Goal: Task Accomplishment & Management: Complete application form

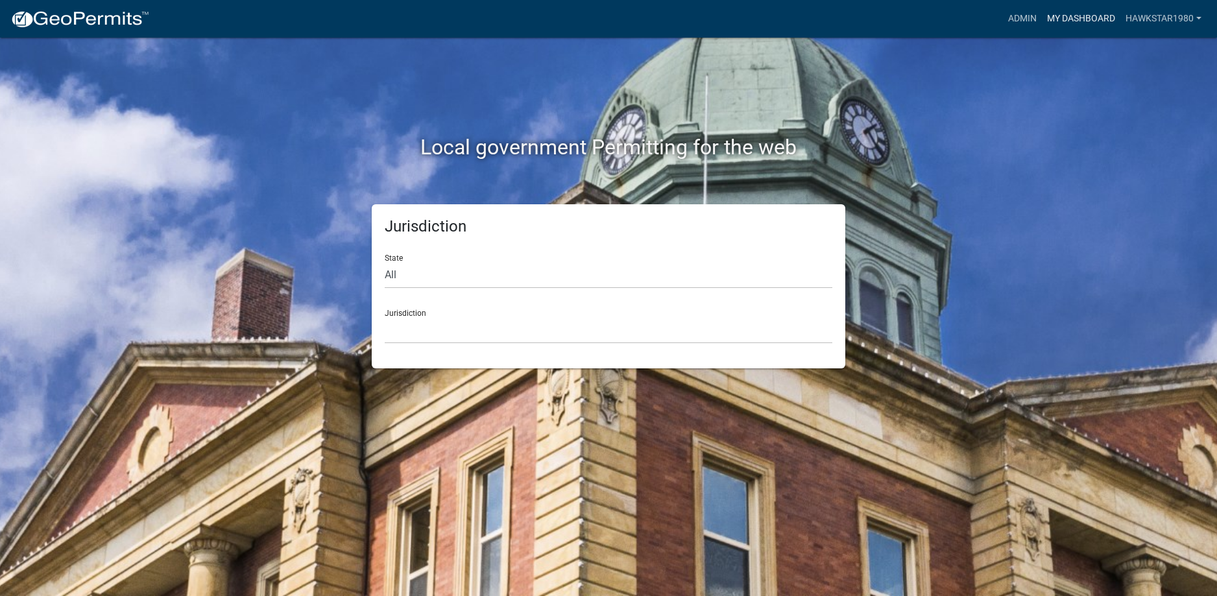
click at [1076, 19] on link "My Dashboard" at bounding box center [1081, 18] width 79 height 25
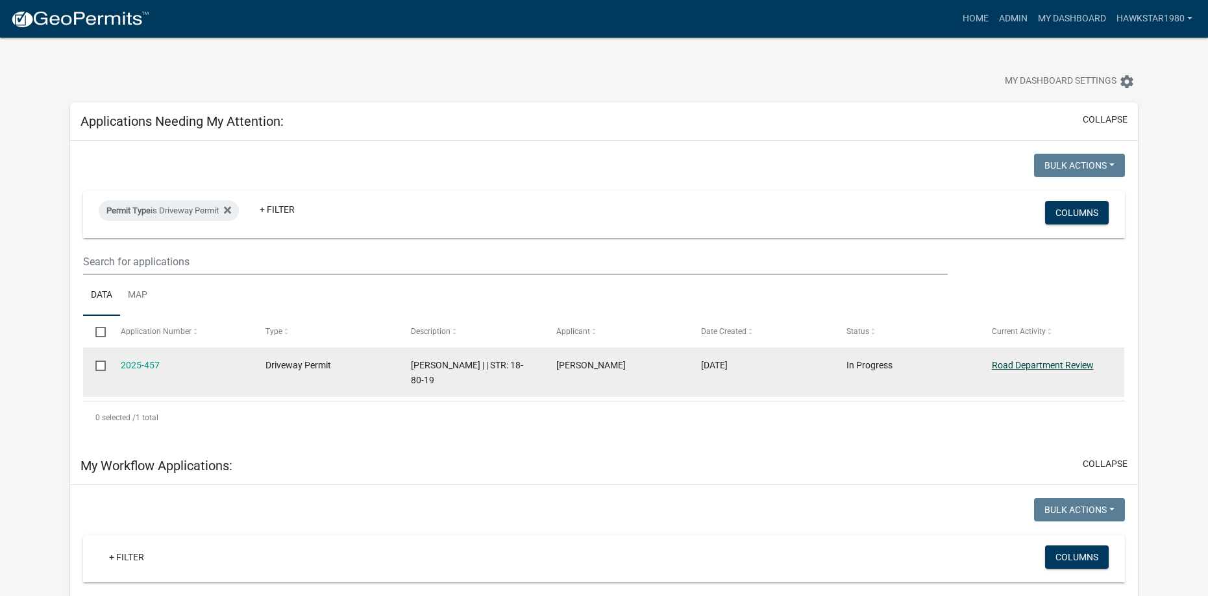
click at [1058, 365] on link "Road Department Review" at bounding box center [1042, 365] width 102 height 10
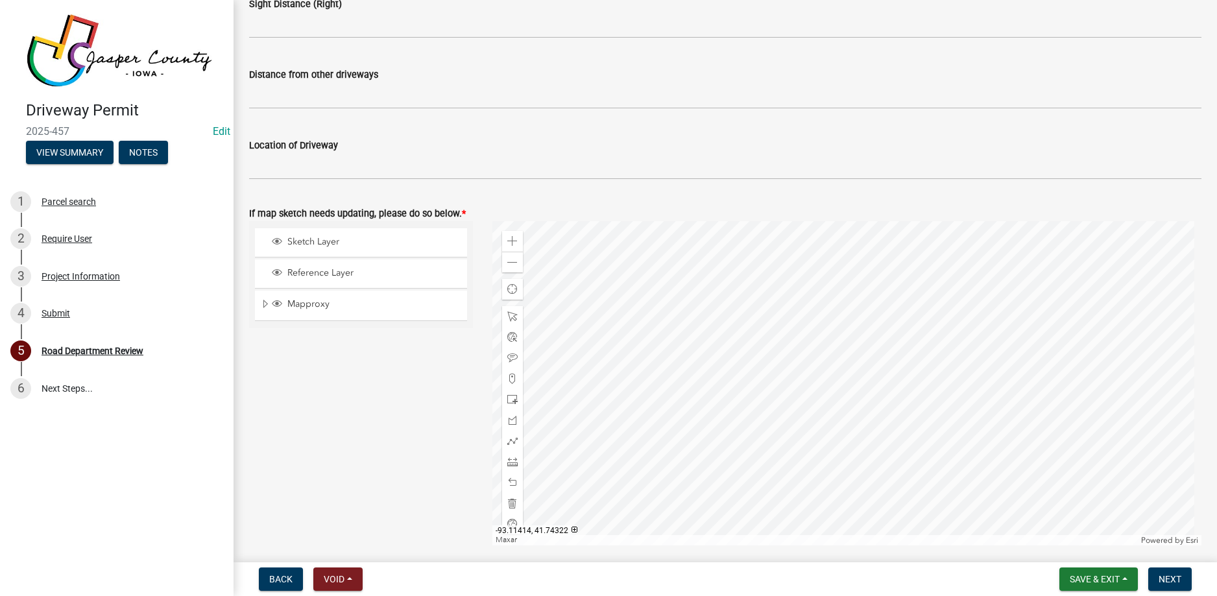
scroll to position [584, 0]
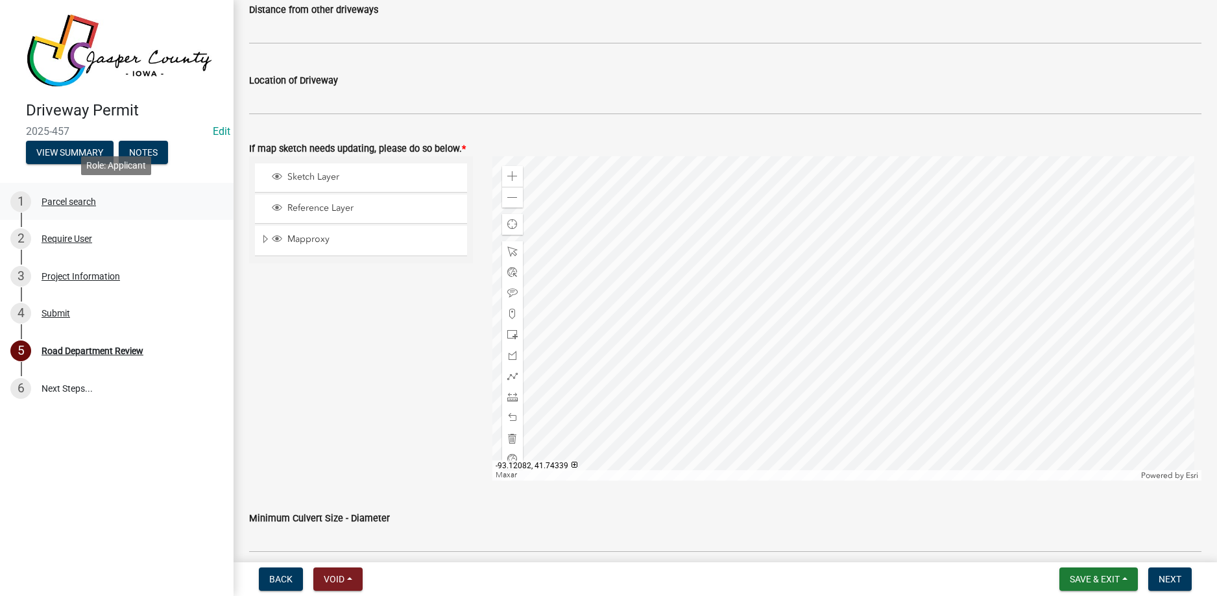
click at [67, 202] on div "Parcel search" at bounding box center [69, 201] width 55 height 9
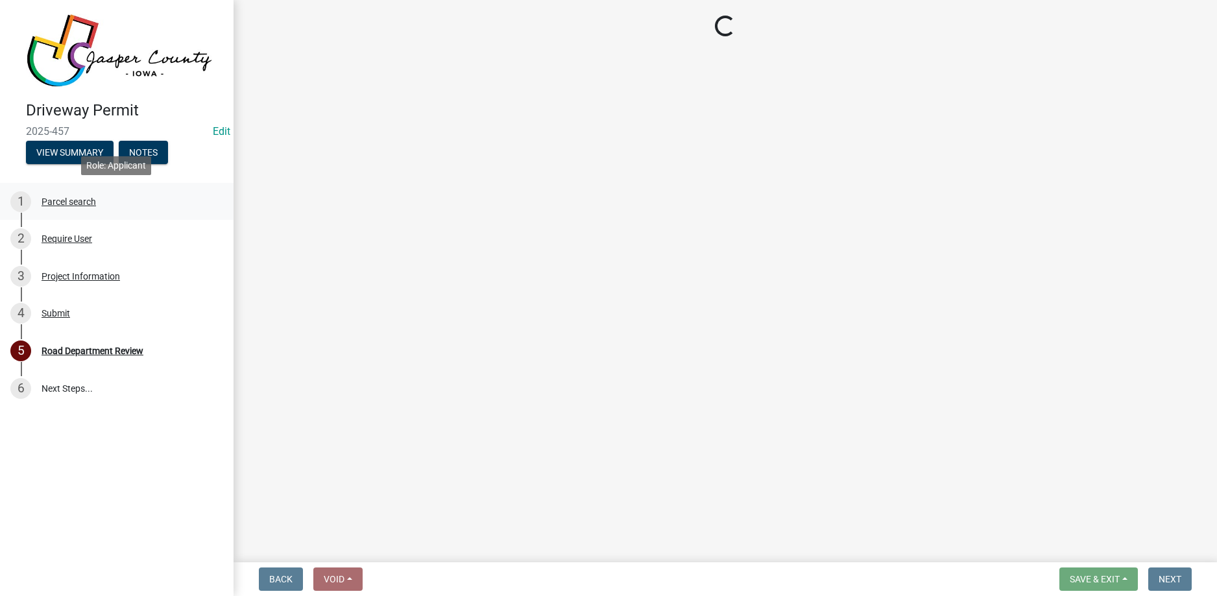
scroll to position [0, 0]
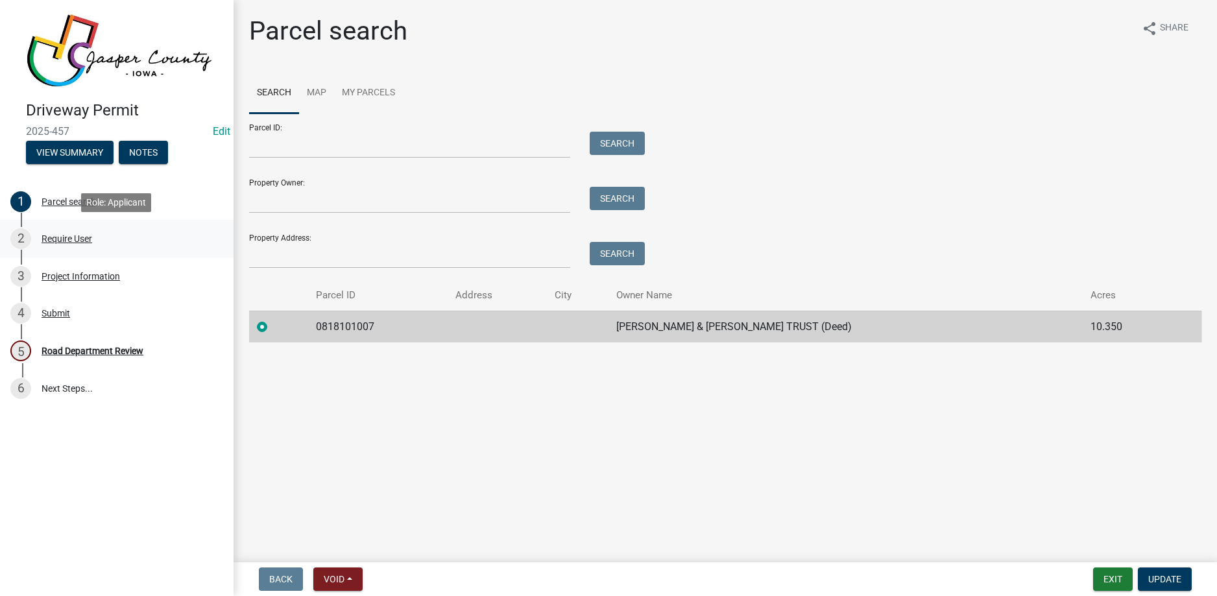
click at [66, 243] on div "Require User" at bounding box center [67, 238] width 51 height 9
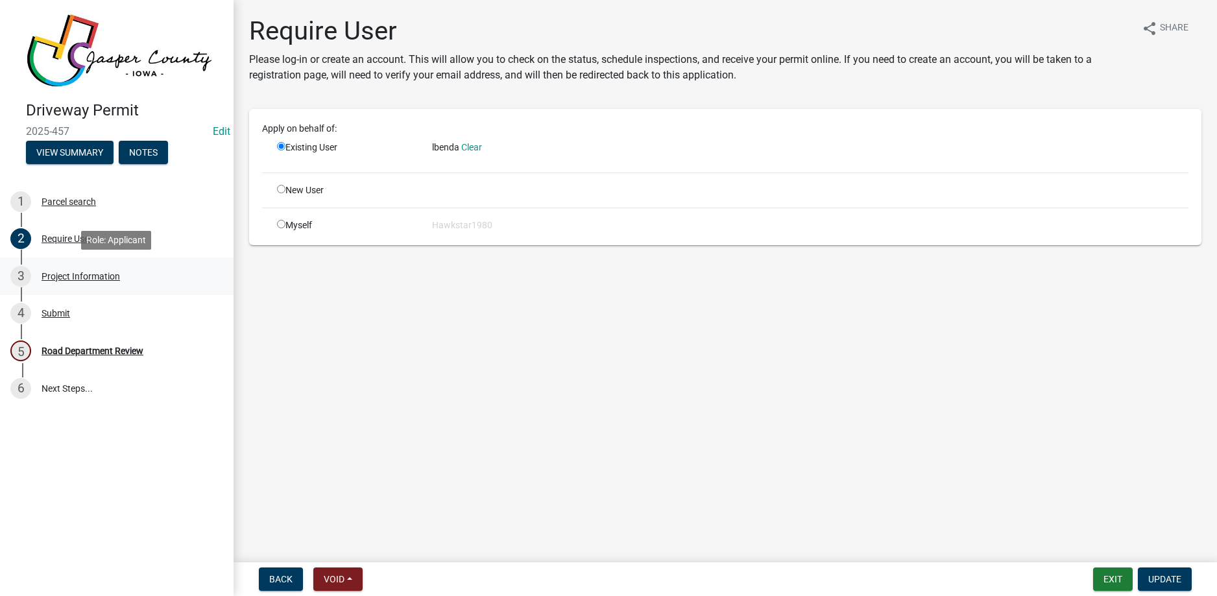
click at [66, 278] on div "Project Information" at bounding box center [81, 276] width 79 height 9
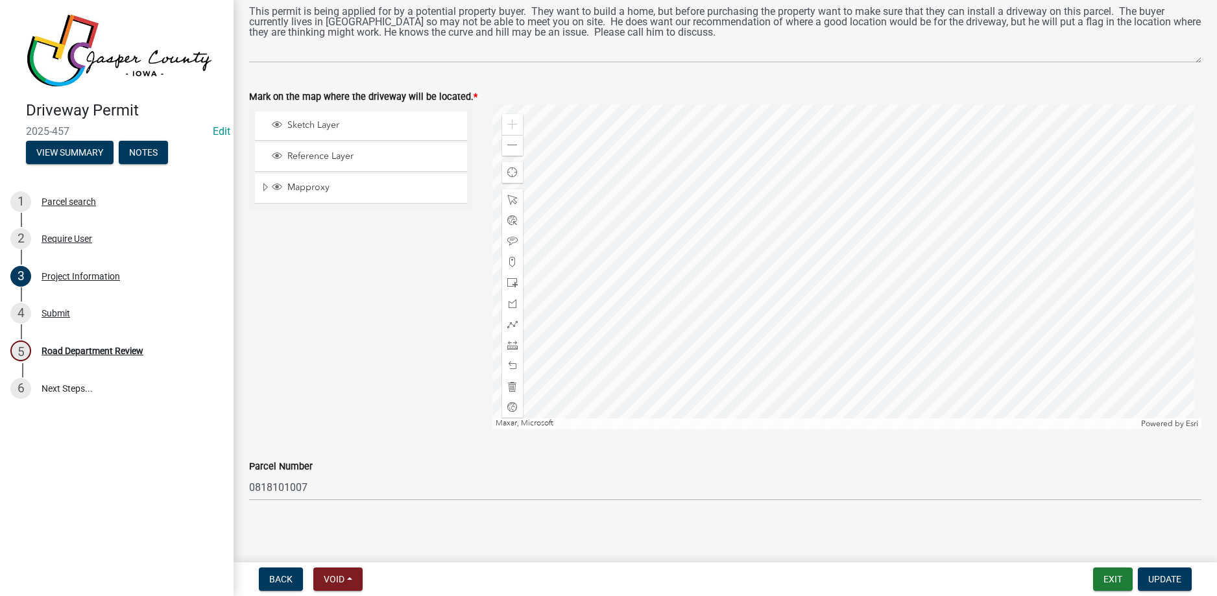
scroll to position [1312, 0]
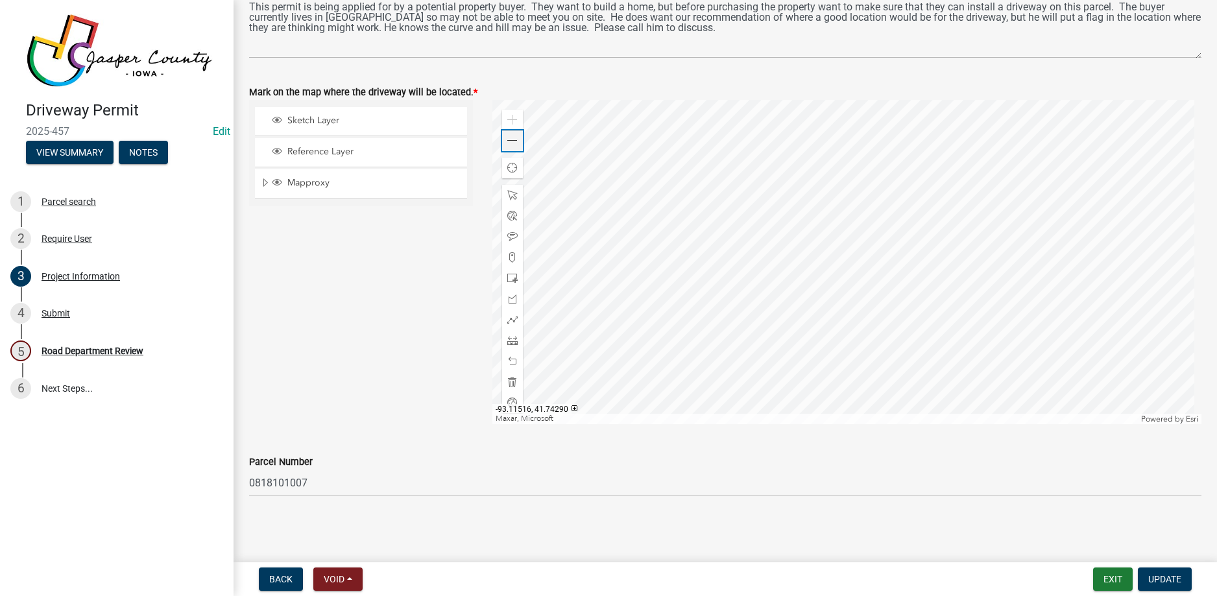
click at [509, 140] on span at bounding box center [512, 141] width 10 height 10
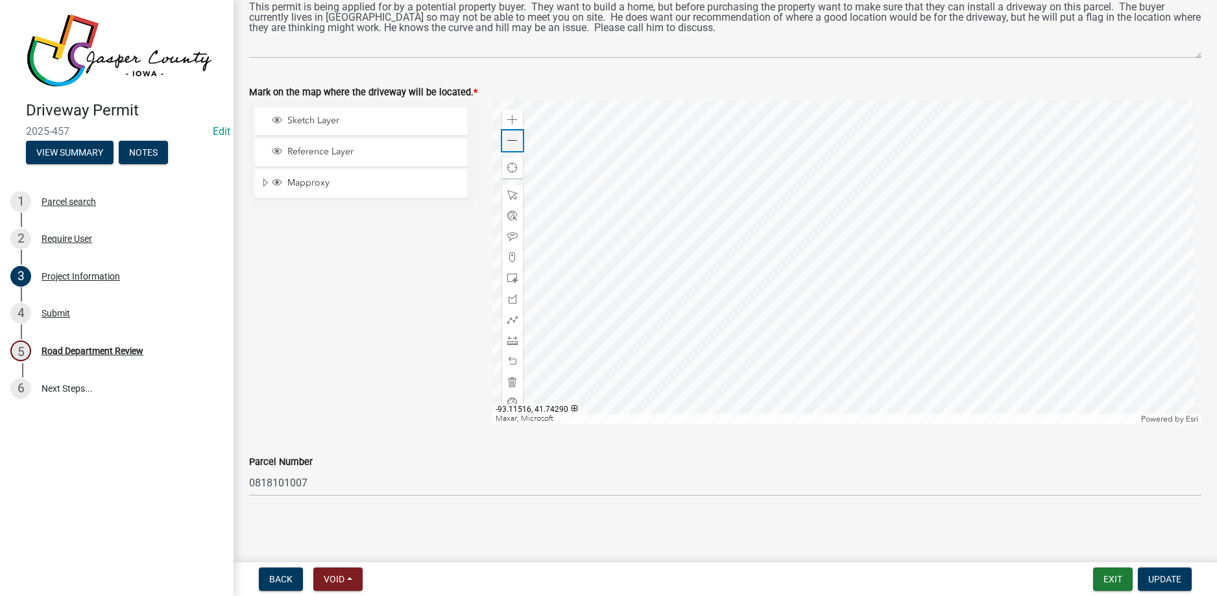
click at [509, 140] on span at bounding box center [512, 141] width 10 height 10
click at [79, 350] on div "Road Department Review" at bounding box center [93, 351] width 102 height 9
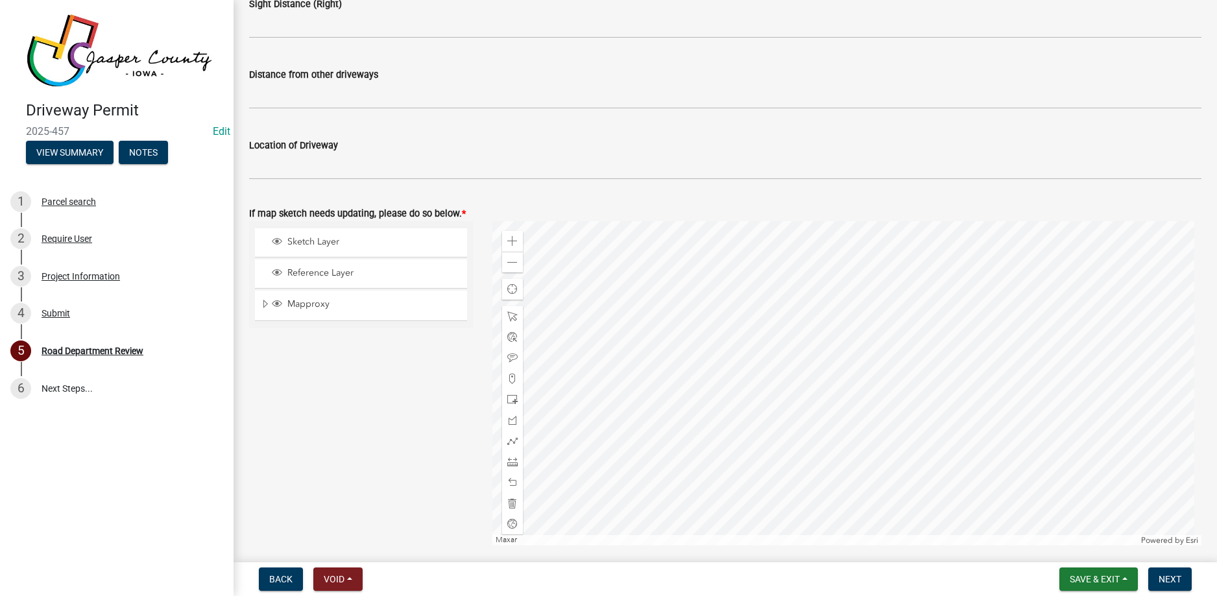
scroll to position [584, 0]
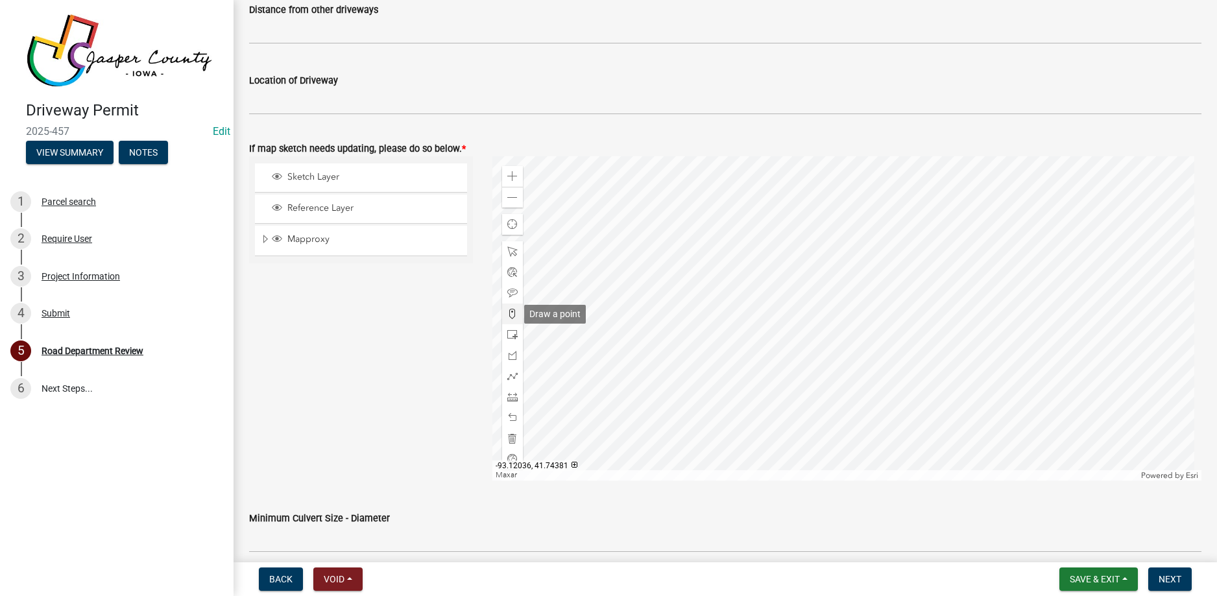
click at [509, 316] on span at bounding box center [512, 314] width 10 height 10
click at [818, 402] on div at bounding box center [847, 318] width 710 height 324
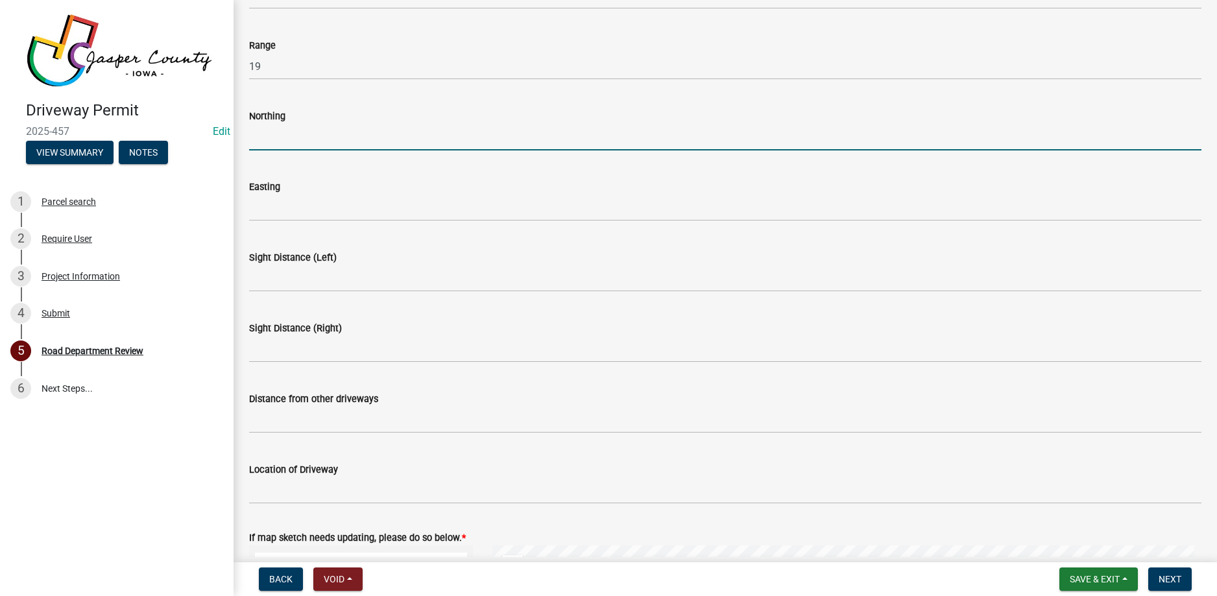
click at [389, 145] on input "Northing" at bounding box center [725, 137] width 953 height 27
type input "41.74292"
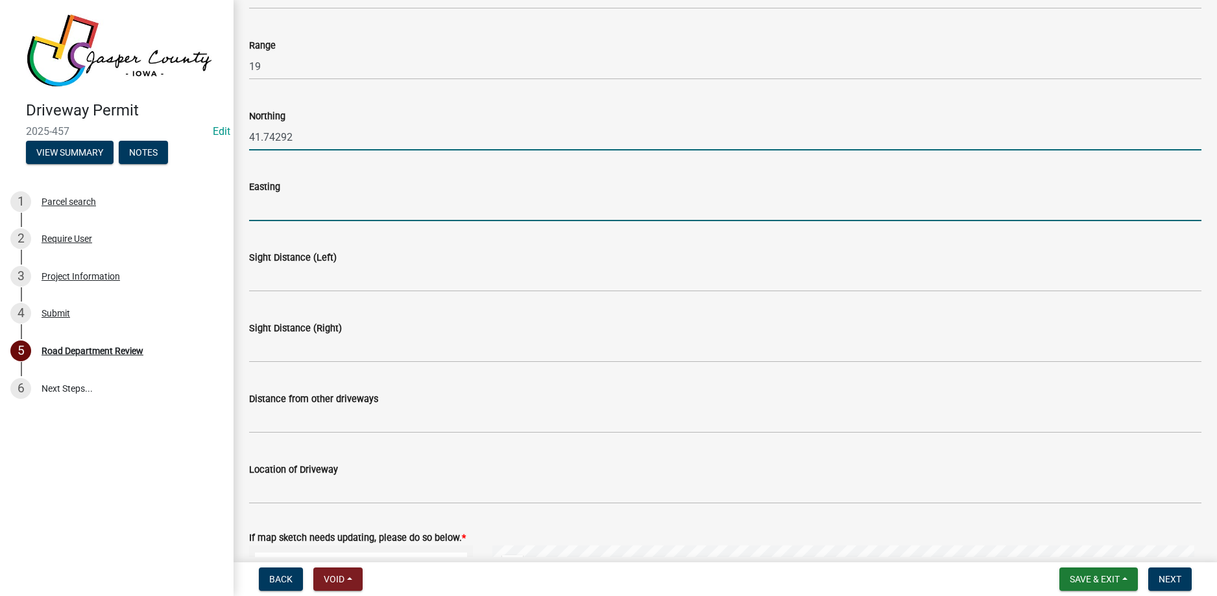
click at [338, 208] on input "Easting" at bounding box center [725, 208] width 953 height 27
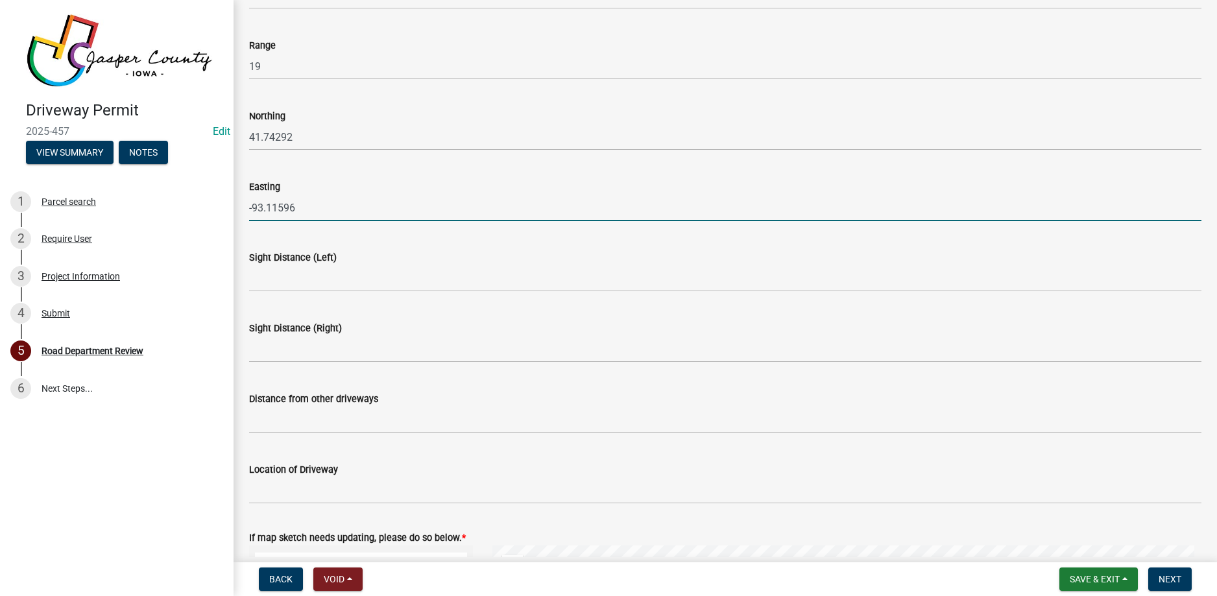
click at [290, 208] on input "-93.11596" at bounding box center [725, 208] width 953 height 27
type input "-93.11526"
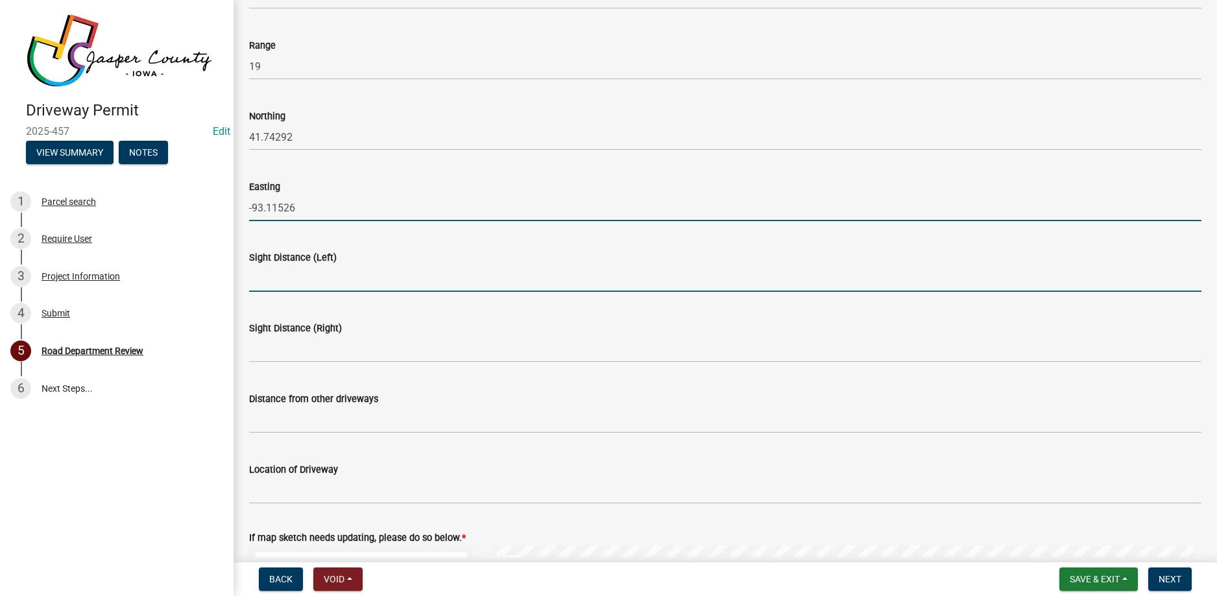
click at [310, 277] on input "Sight Distance (Left)" at bounding box center [725, 278] width 953 height 27
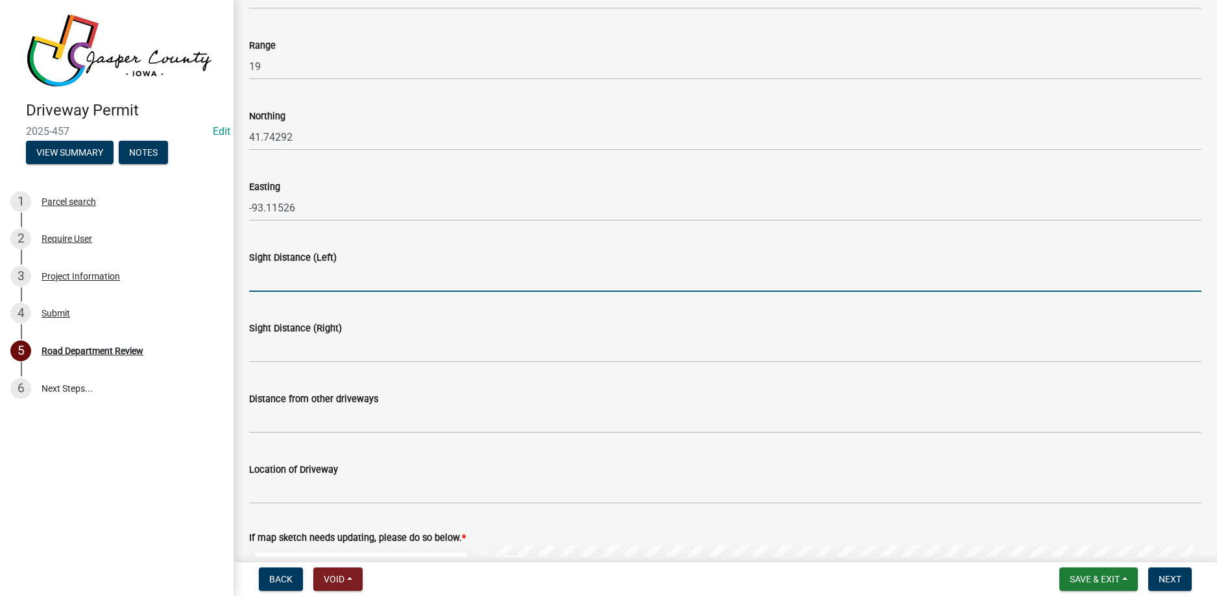
type input "500+"
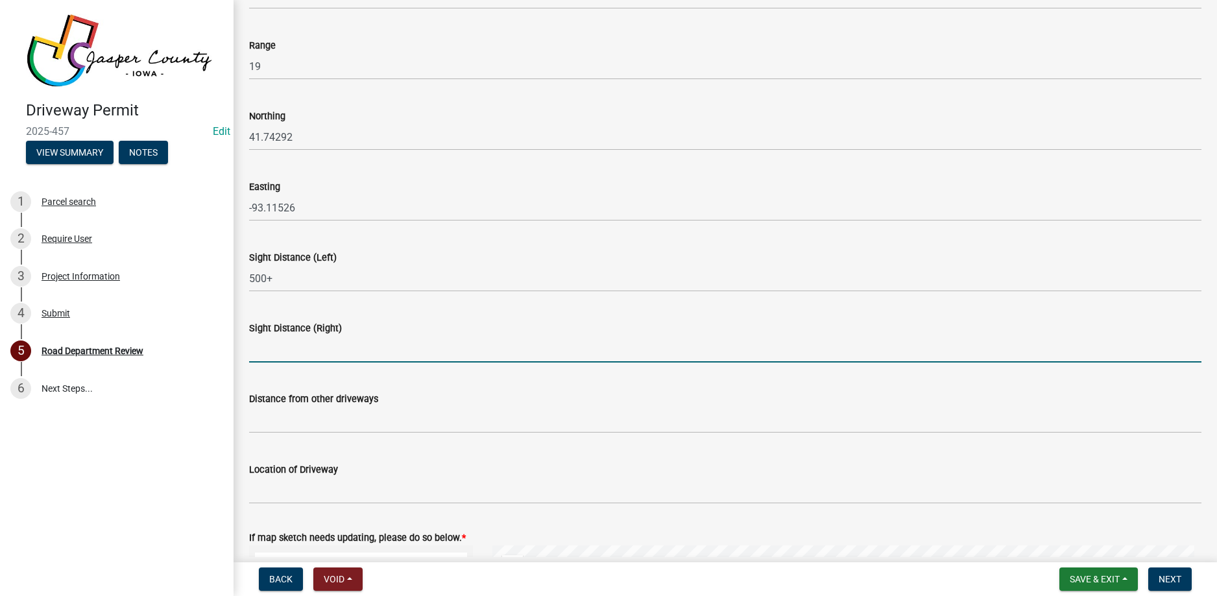
click at [293, 353] on input "Sight Distance (Right)" at bounding box center [725, 349] width 953 height 27
type input "500+"
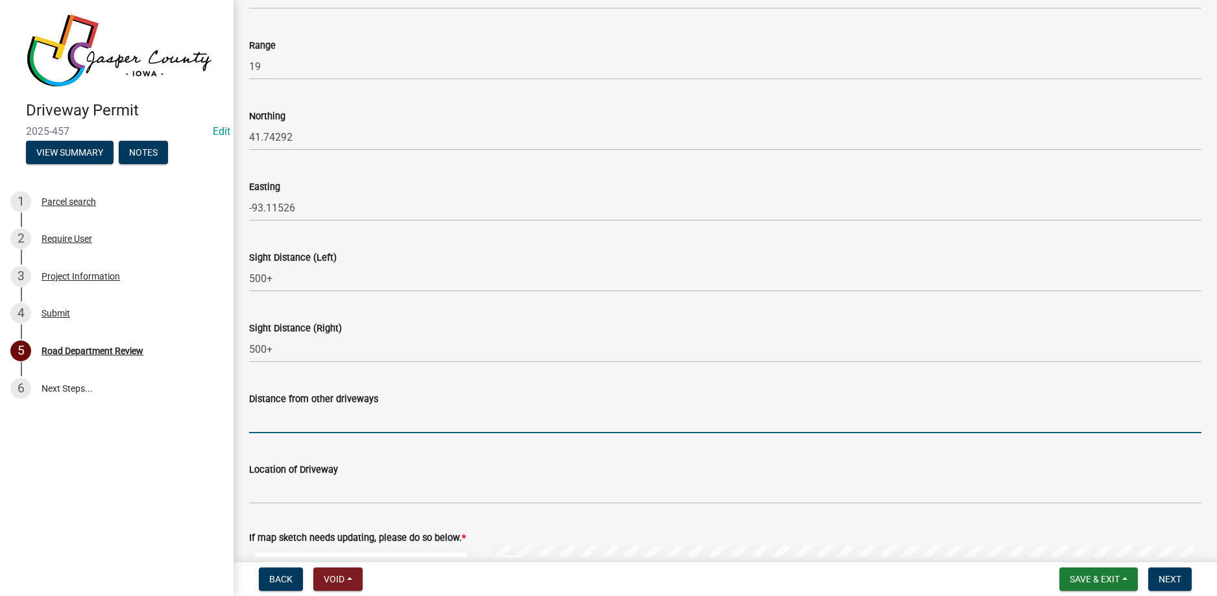
click at [302, 421] on input "Distance from other driveways" at bounding box center [725, 420] width 953 height 27
click at [459, 420] on input "862' east of the entrance at house number" at bounding box center [725, 420] width 953 height 27
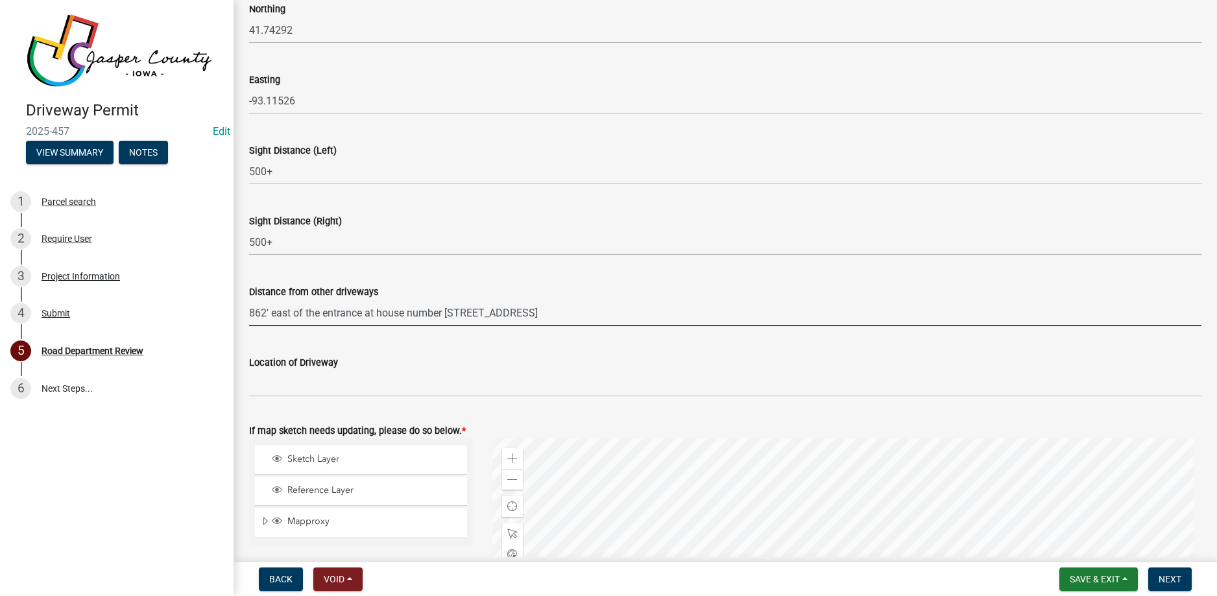
scroll to position [324, 0]
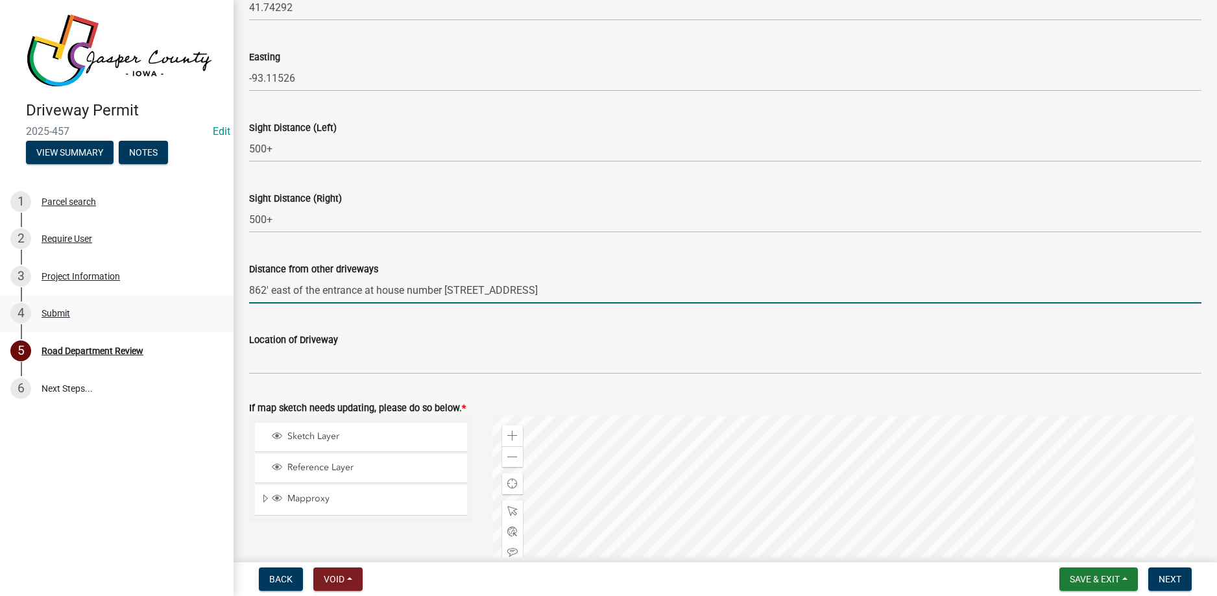
type input "862' east of the entrance at house number [STREET_ADDRESS]"
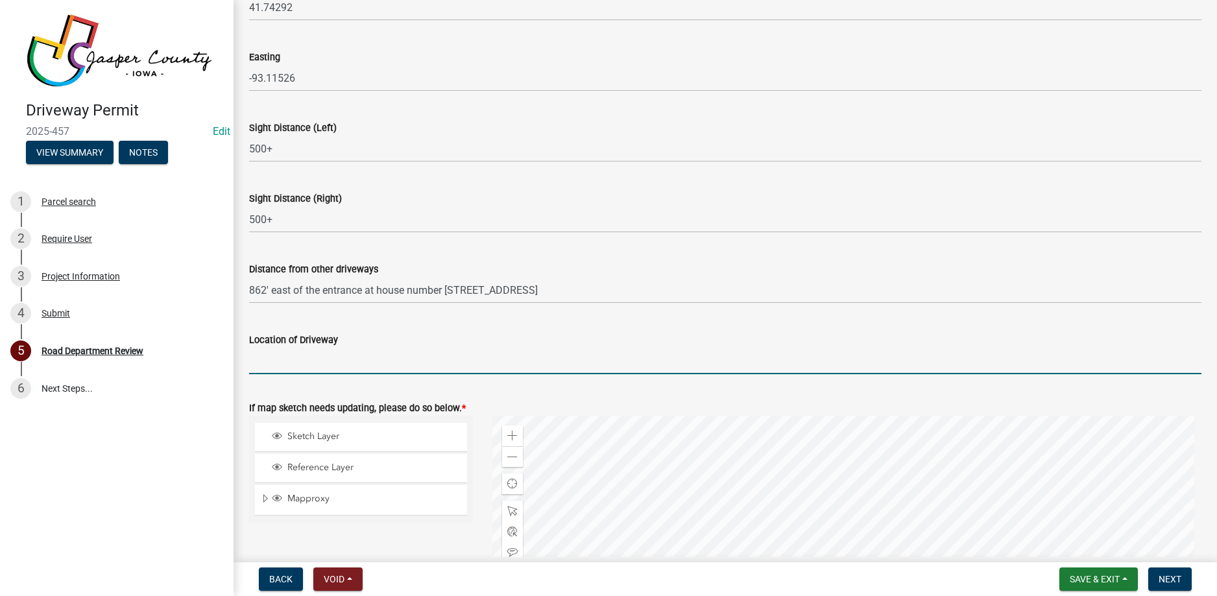
click at [294, 359] on input "Location of Driveway" at bounding box center [725, 361] width 953 height 27
type input "1,192' west of W [GEOGRAPHIC_DATA] on HWY F-36 W"
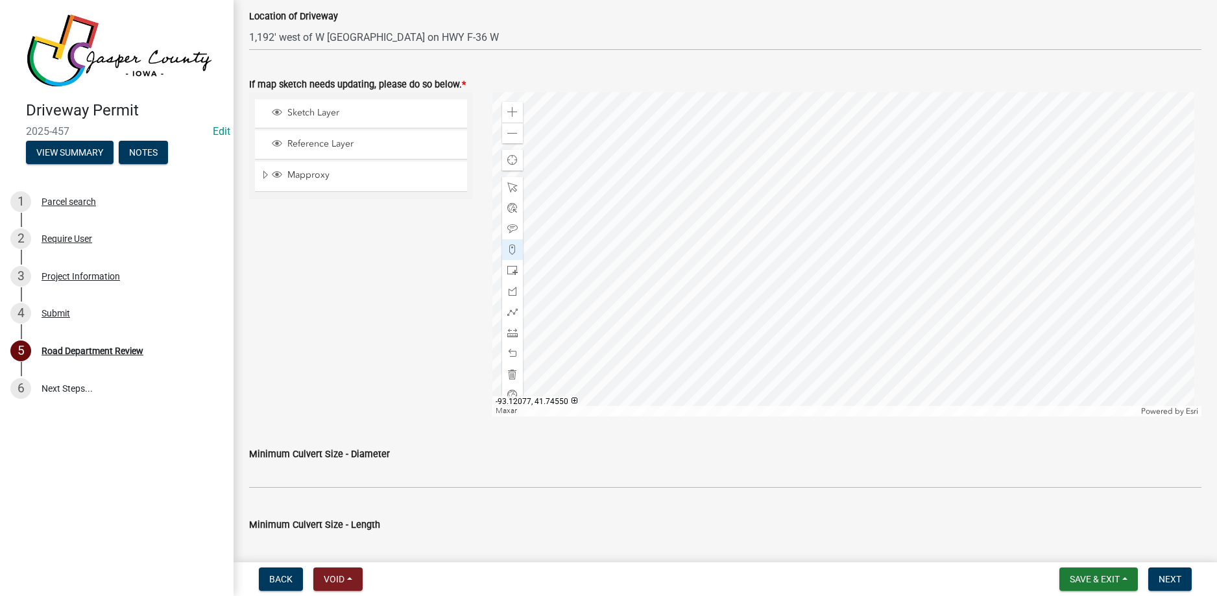
scroll to position [649, 0]
click at [520, 234] on div at bounding box center [847, 253] width 710 height 324
click at [645, 288] on div at bounding box center [847, 253] width 710 height 324
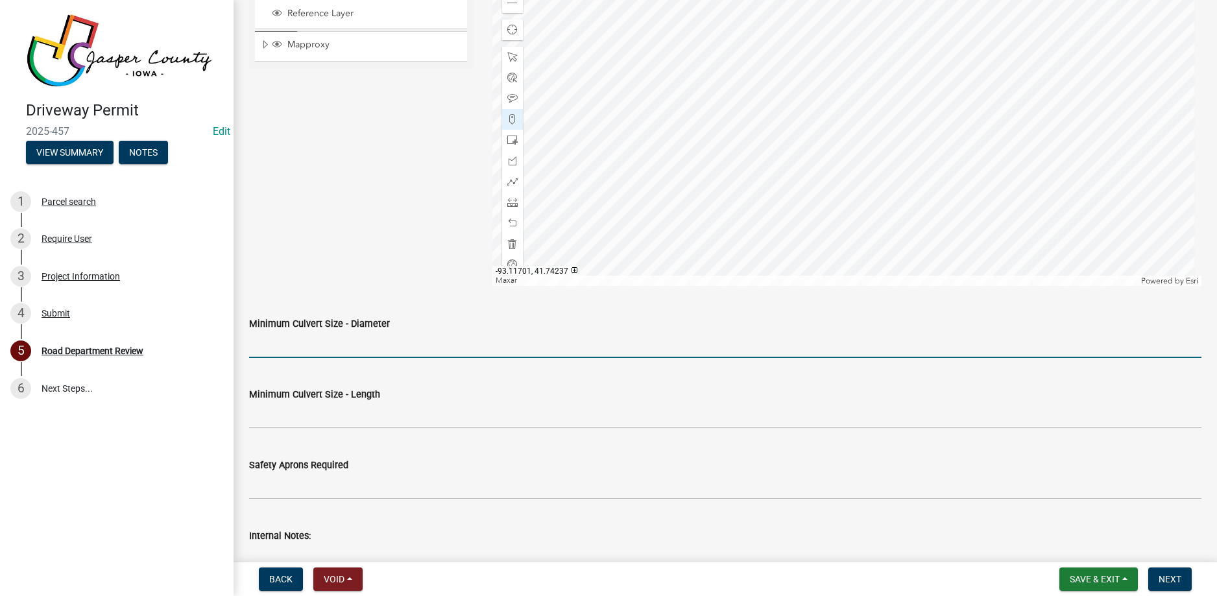
click at [311, 339] on input "Minimum Culvert Size - Diameter" at bounding box center [725, 345] width 953 height 27
type input "15"
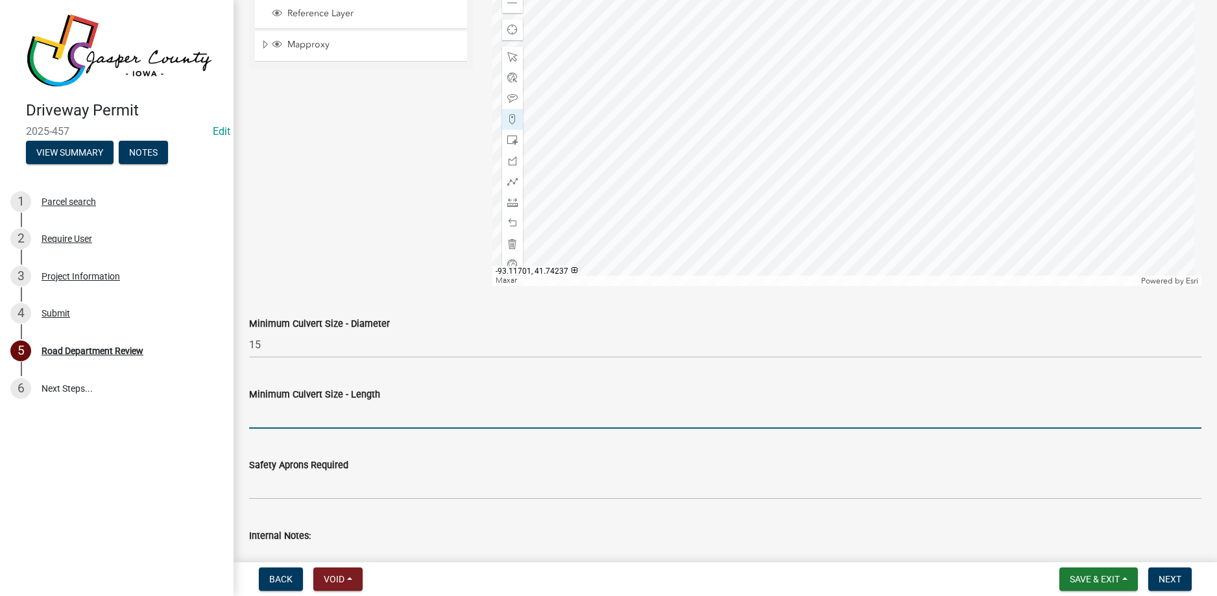
click at [259, 422] on input "Minimum Culvert Size - Length" at bounding box center [725, 415] width 953 height 27
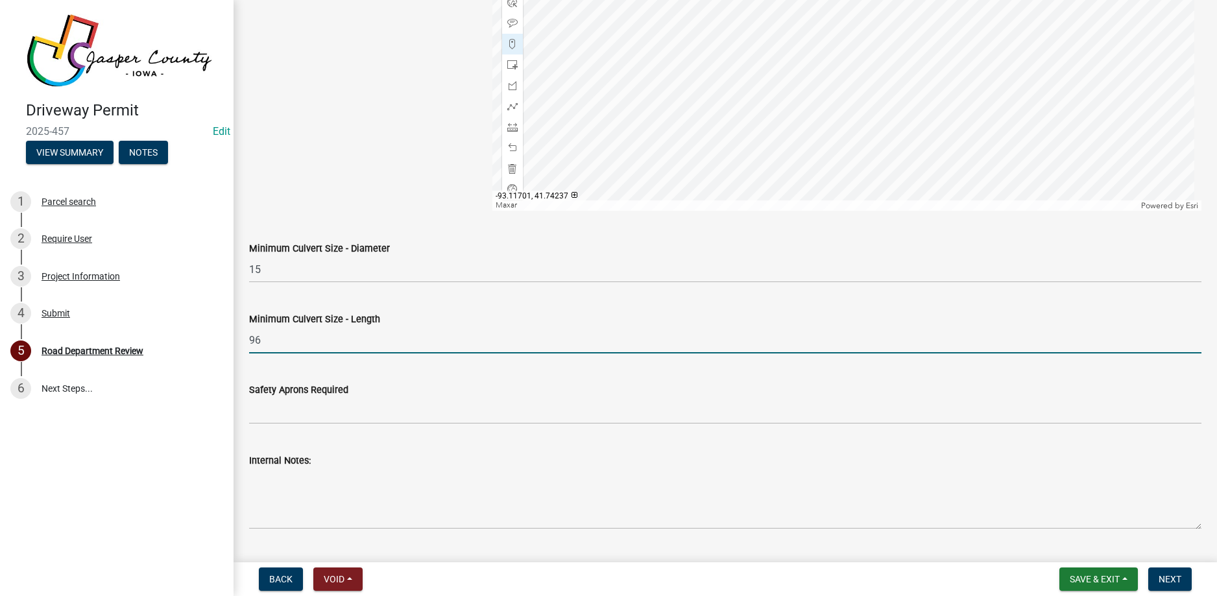
scroll to position [973, 0]
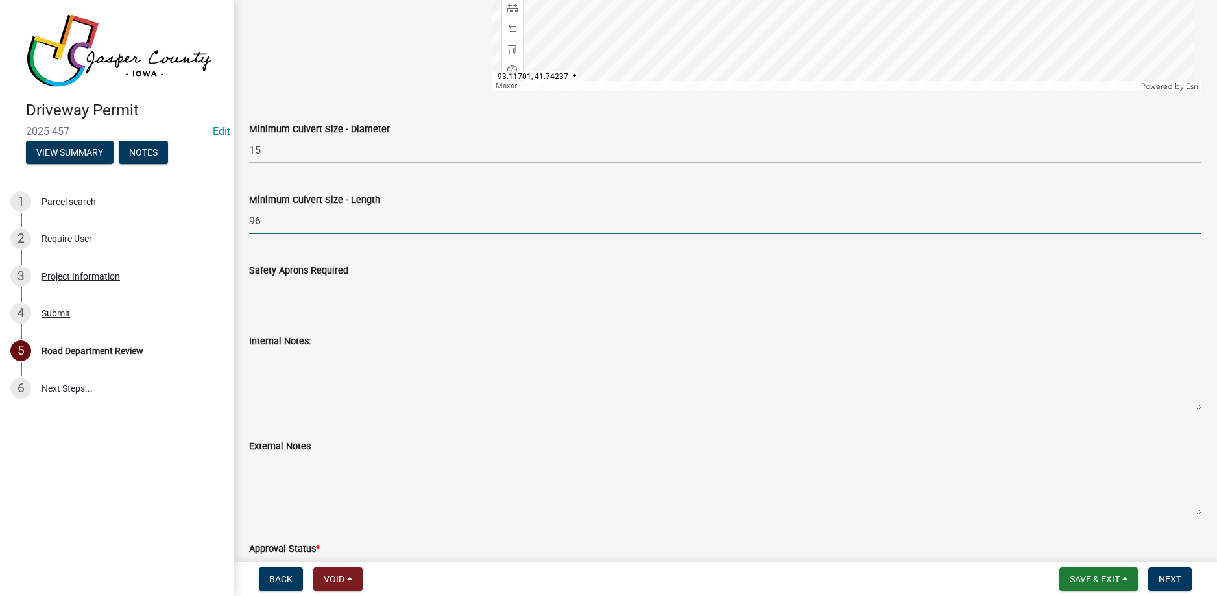
type input "96"
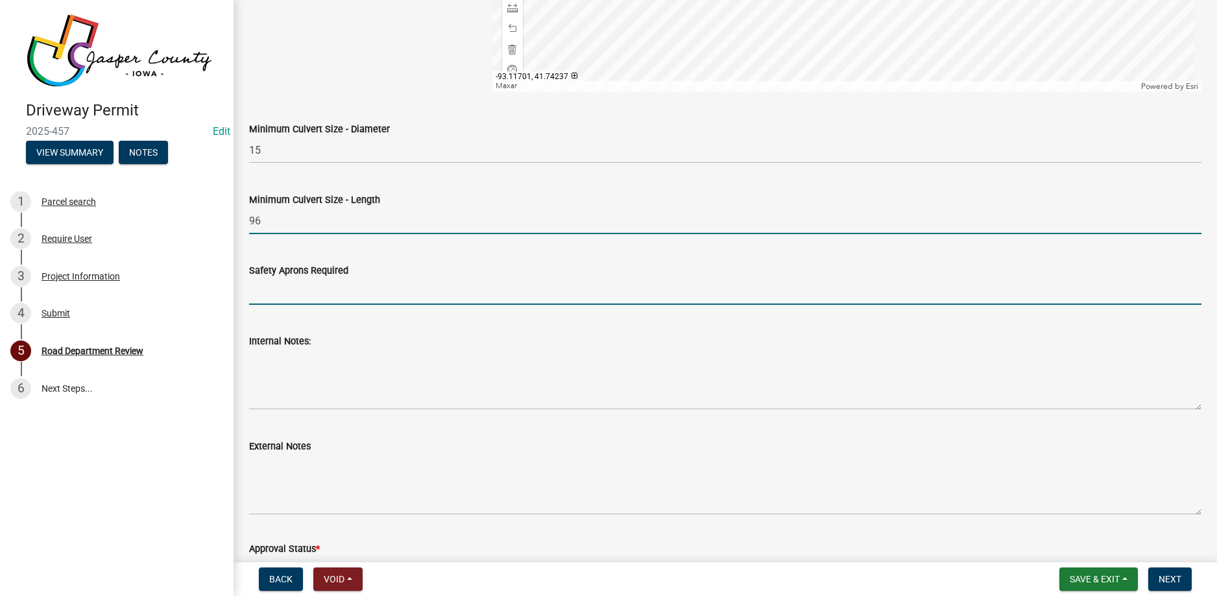
click at [311, 293] on input "Safety Aprons Required" at bounding box center [725, 291] width 953 height 27
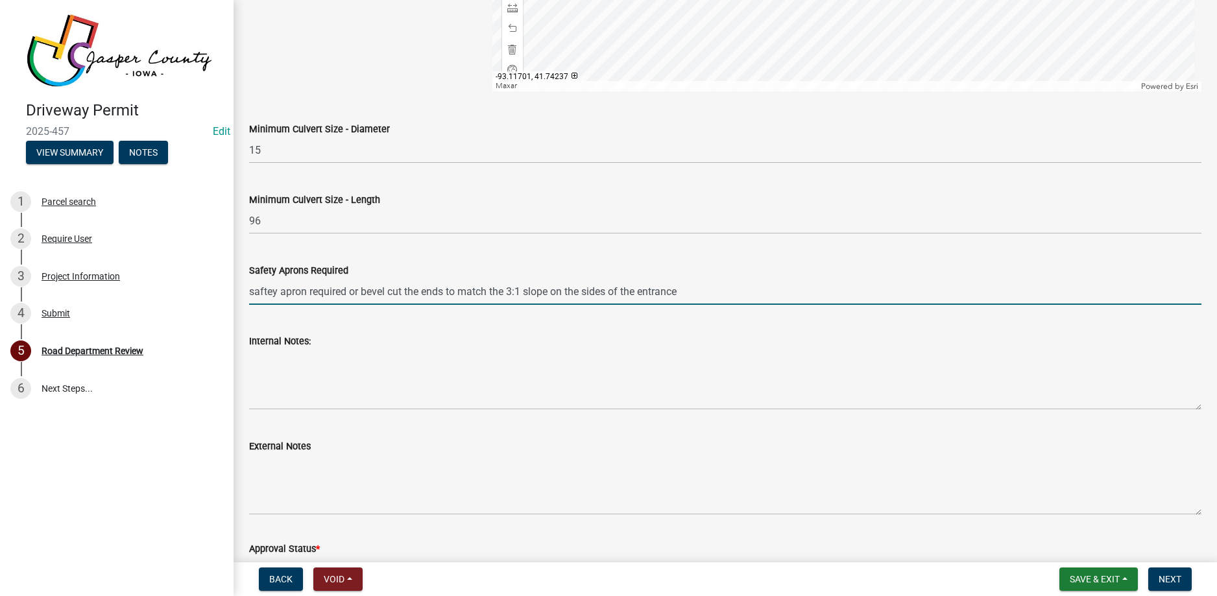
click at [513, 291] on input "saftey apron required or bevel cut the ends to match the 3:1 slope on the sides…" at bounding box center [725, 291] width 953 height 27
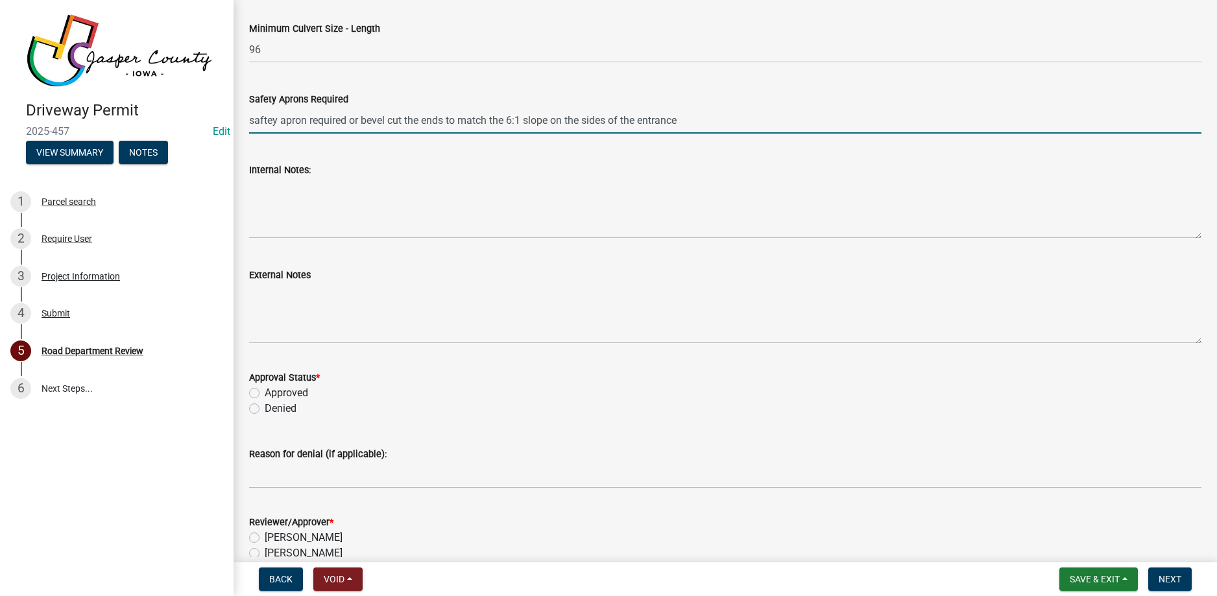
scroll to position [1103, 0]
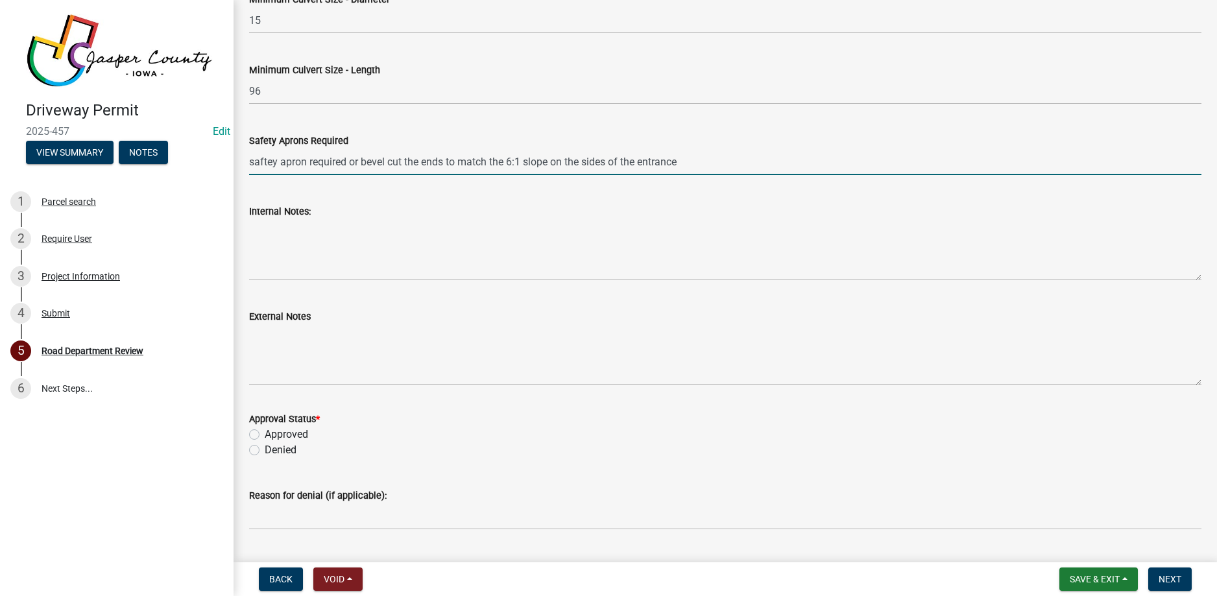
type input "saftey apron required or bevel cut the ends to match the 6:1 slope on the sides…"
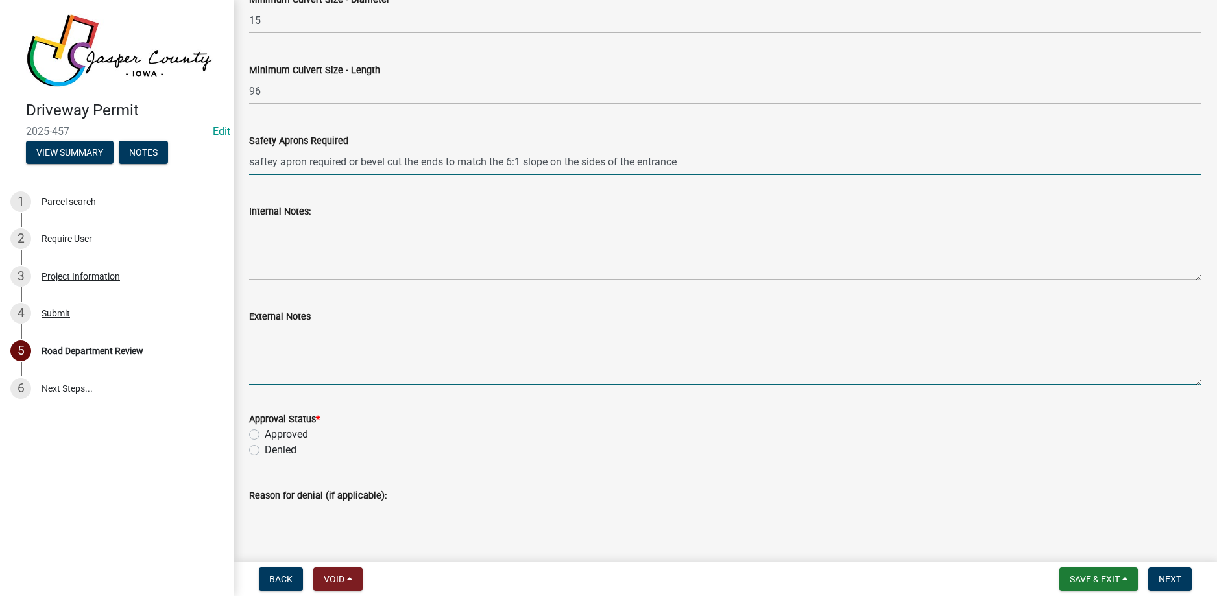
click at [269, 339] on textarea "External Notes" at bounding box center [725, 354] width 953 height 61
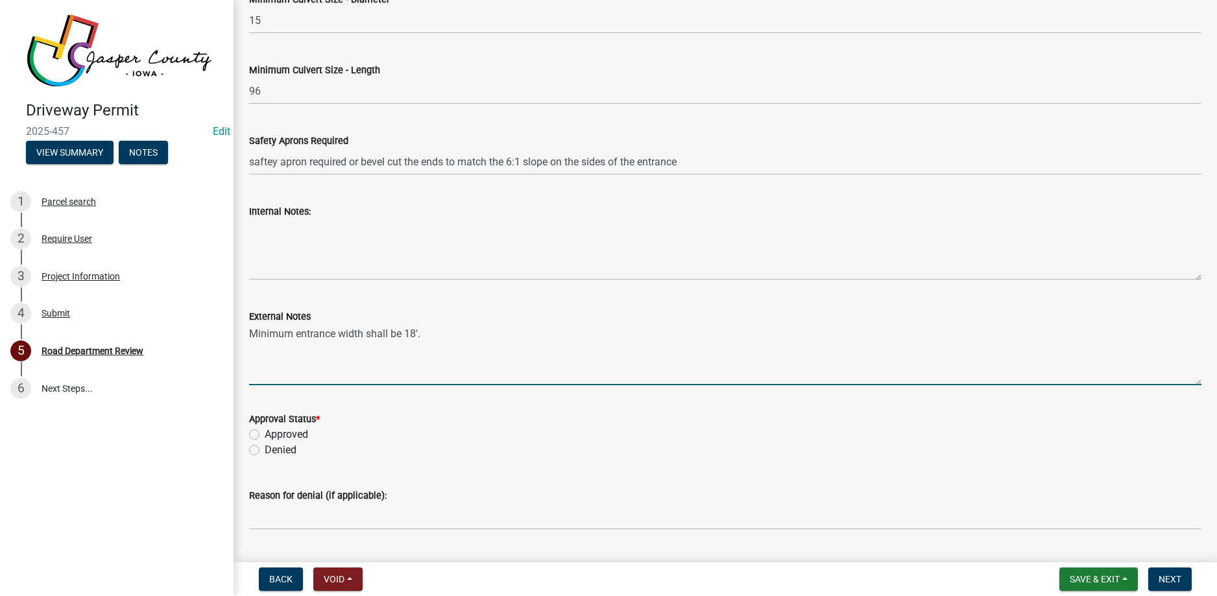
click at [335, 334] on textarea "Minimum entrance width shall be 18'." at bounding box center [725, 354] width 953 height 61
click at [444, 332] on textarea "Minimum entrance top width shall be 18'." at bounding box center [725, 354] width 953 height 61
click at [853, 332] on textarea "Minimum entrance top width shall be 18'. The entrance shall slope away from the…" at bounding box center [725, 354] width 953 height 61
type textarea "Minimum entrance top width shall be 18'. The entrance shall slope away from the…"
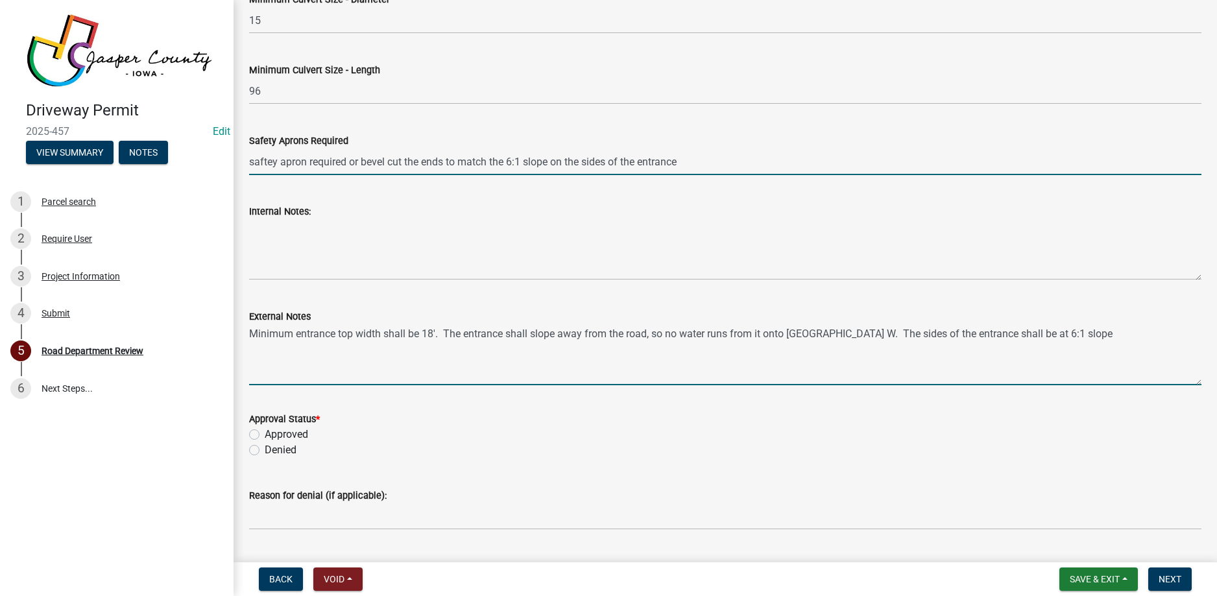
click at [446, 162] on input "saftey apron required or bevel cut the ends to match the 6:1 slope on the sides…" at bounding box center [725, 162] width 953 height 27
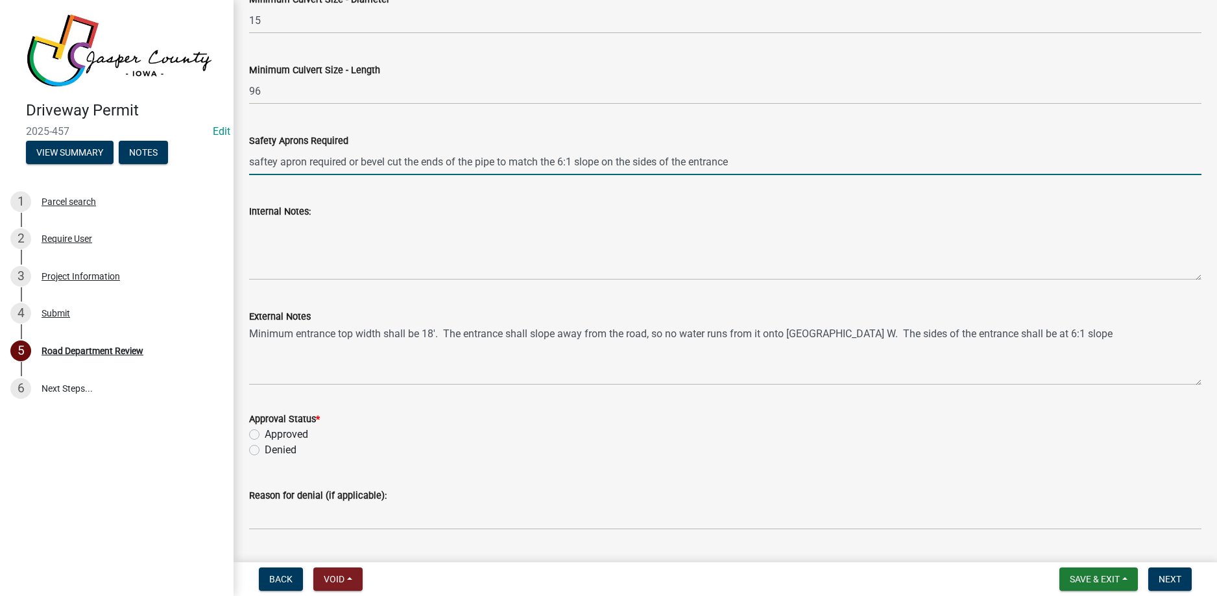
scroll to position [1233, 0]
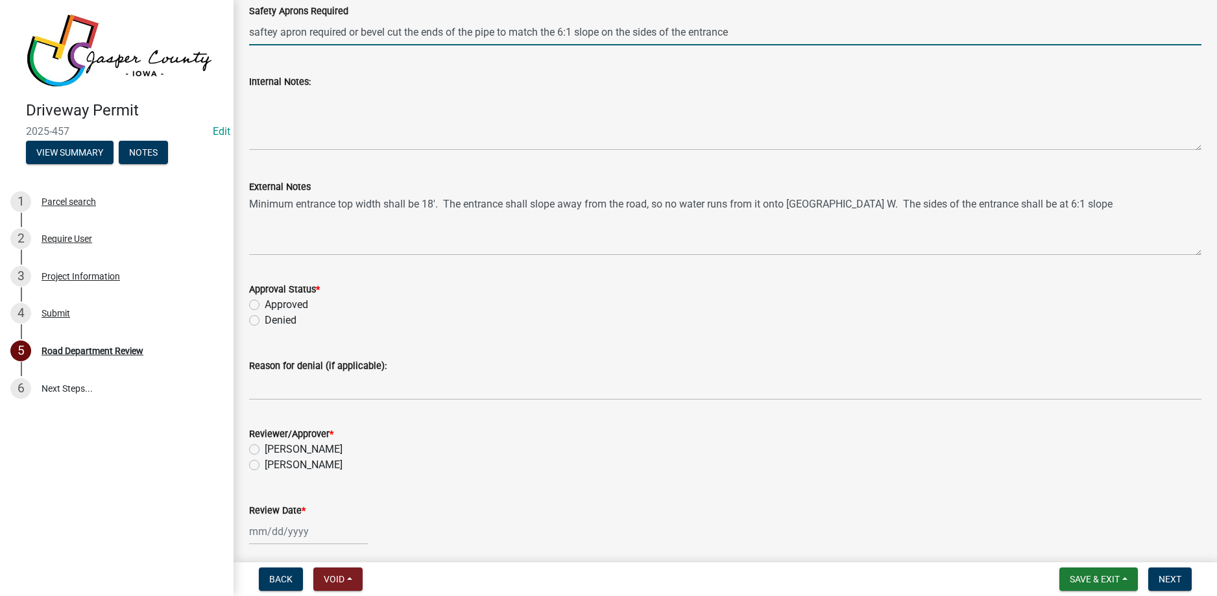
type input "saftey apron required or bevel cut the ends of the pipe to match the 6:1 slope …"
click at [265, 304] on label "Approved" at bounding box center [286, 305] width 43 height 16
click at [265, 304] on input "Approved" at bounding box center [269, 301] width 8 height 8
radio input "true"
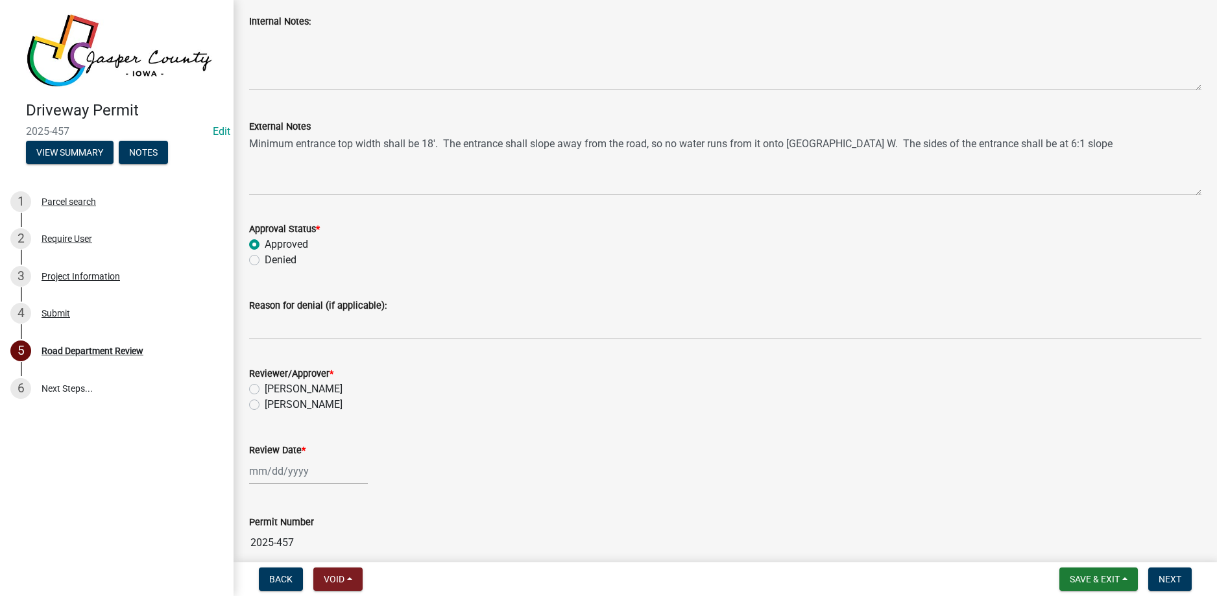
scroll to position [1353, 0]
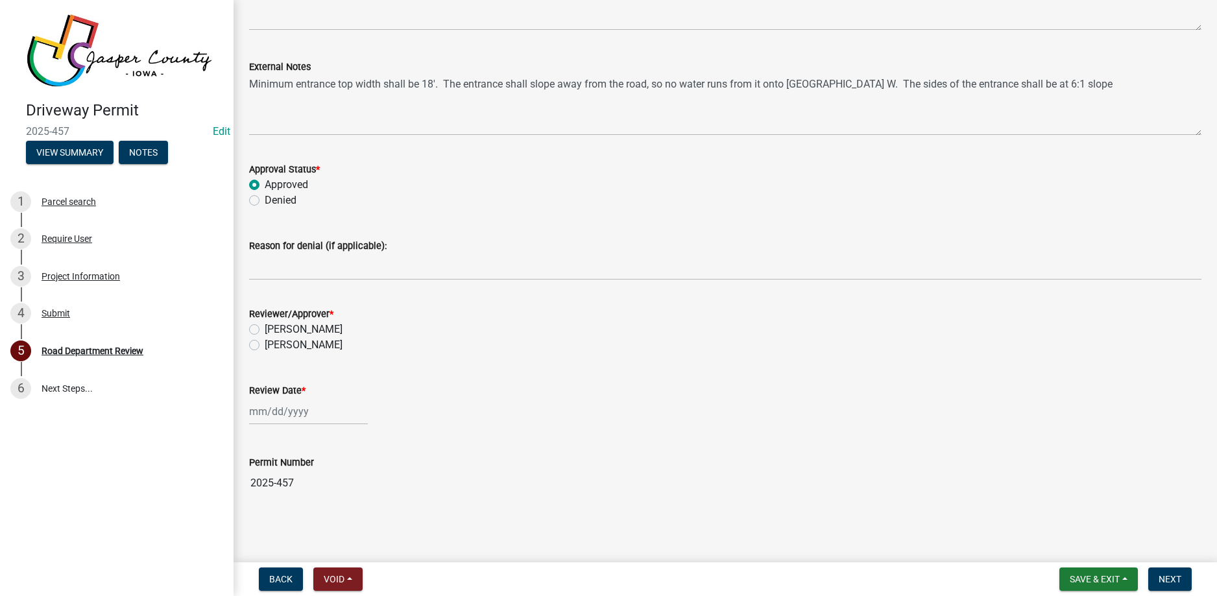
click at [265, 347] on label "[PERSON_NAME]" at bounding box center [304, 345] width 78 height 16
click at [265, 346] on input "[PERSON_NAME]" at bounding box center [269, 341] width 8 height 8
radio input "true"
click at [279, 410] on div at bounding box center [308, 411] width 119 height 27
select select "9"
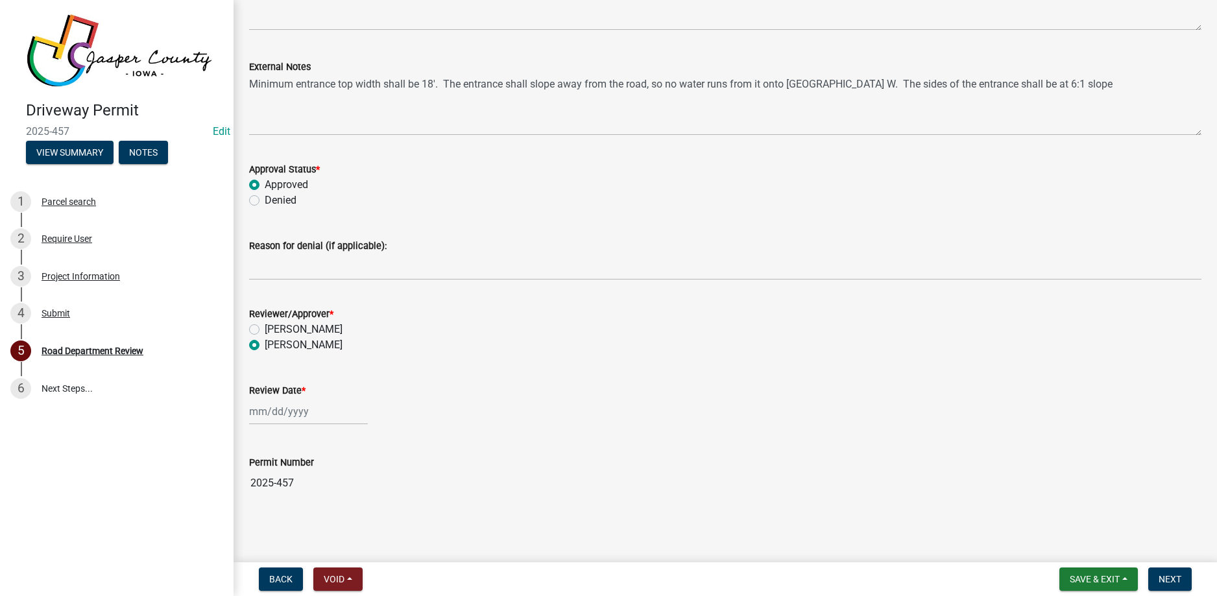
select select "2025"
click at [345, 321] on div "19" at bounding box center [345, 321] width 21 height 21
type input "[DATE]"
click at [1172, 579] on span "Next" at bounding box center [1170, 579] width 23 height 10
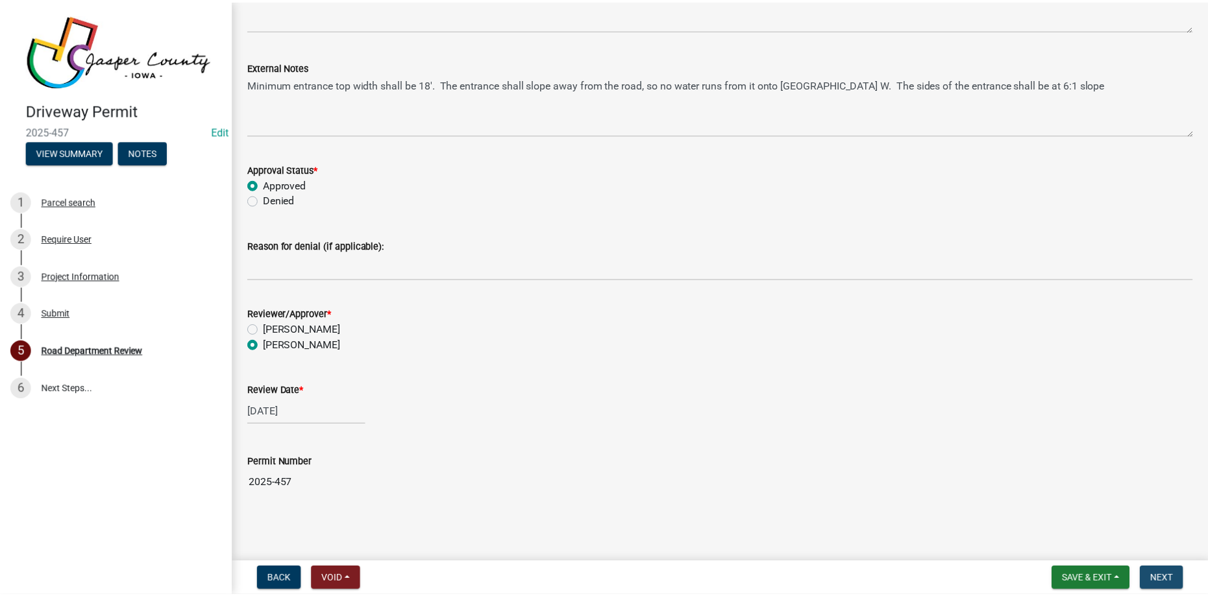
scroll to position [0, 0]
